Goal: Information Seeking & Learning: Check status

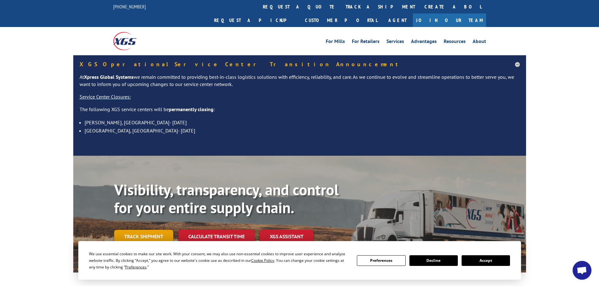
click at [144, 230] on link "Track shipment" at bounding box center [143, 236] width 59 height 13
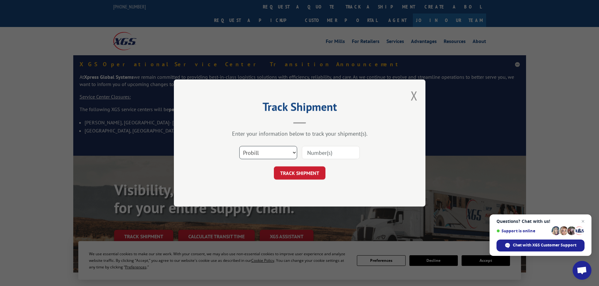
click at [294, 155] on select "Select category... Probill BOL PO" at bounding box center [268, 152] width 58 height 13
select select "po"
click at [239, 146] on select "Select category... Probill BOL PO" at bounding box center [268, 152] width 58 height 13
paste input "47510211"
type input "47510211"
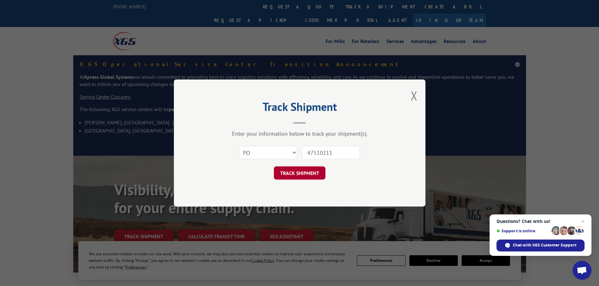
click at [307, 171] on button "TRACK SHIPMENT" at bounding box center [300, 173] width 52 height 13
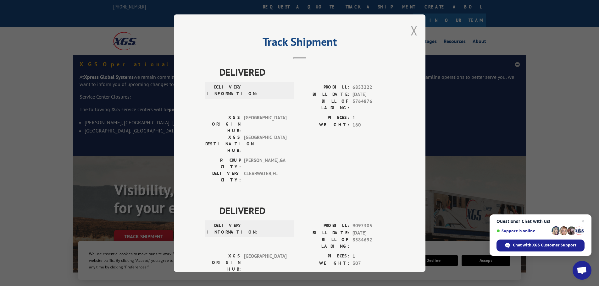
click at [411, 34] on button "Close modal" at bounding box center [414, 30] width 7 height 17
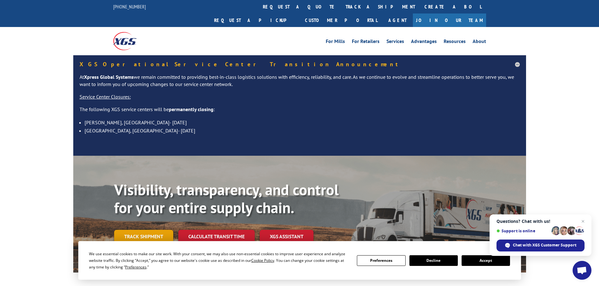
click at [143, 230] on link "Track shipment" at bounding box center [143, 236] width 59 height 13
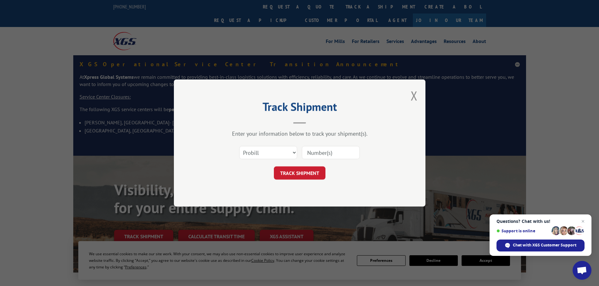
paste input "17464932"
type input "17464932"
click at [300, 172] on button "TRACK SHIPMENT" at bounding box center [300, 173] width 52 height 13
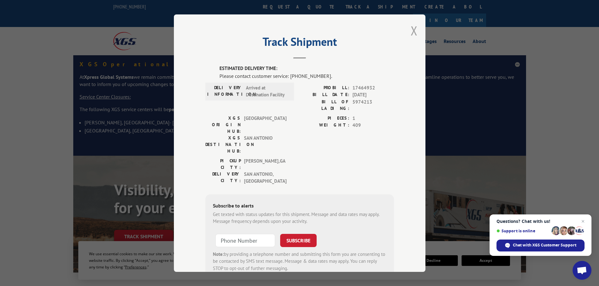
click at [412, 33] on button "Close modal" at bounding box center [414, 30] width 7 height 17
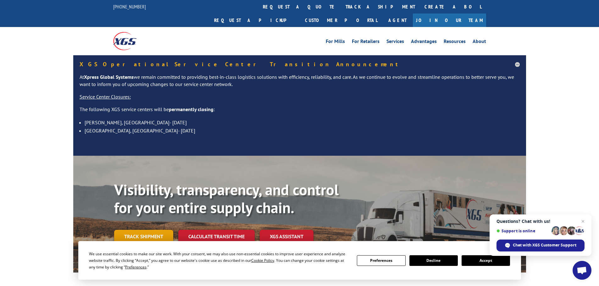
click at [139, 230] on link "Track shipment" at bounding box center [143, 236] width 59 height 13
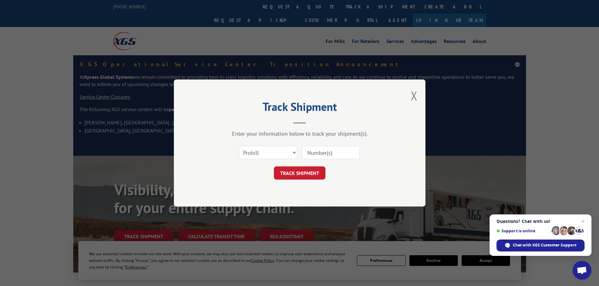
click at [335, 148] on input at bounding box center [331, 152] width 58 height 13
type input "17551710"
click at [274, 167] on button "TRACK SHIPMENT" at bounding box center [300, 173] width 52 height 13
